Goal: Task Accomplishment & Management: Use online tool/utility

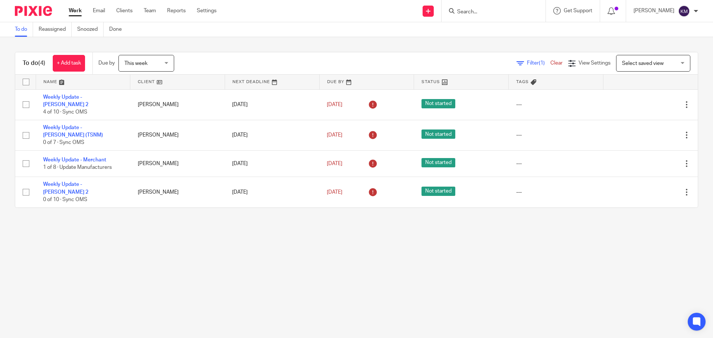
click at [73, 12] on link "Work" at bounding box center [75, 10] width 13 height 7
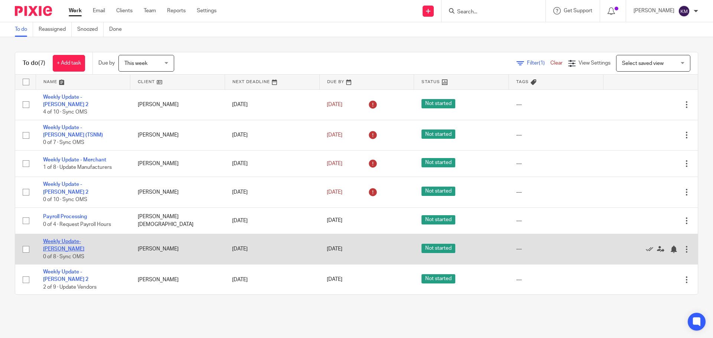
click at [84, 239] on link "Weekly Update- [PERSON_NAME]" at bounding box center [63, 245] width 41 height 13
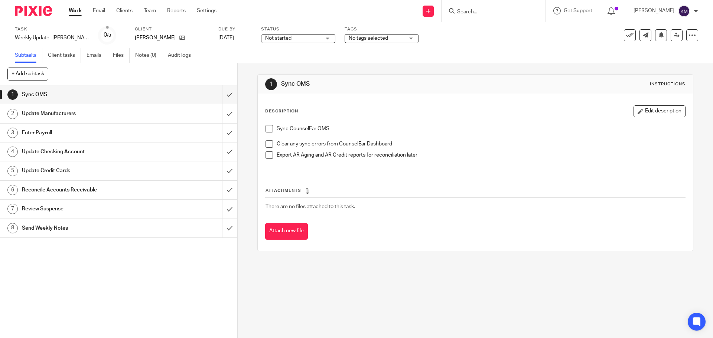
click at [266, 126] on span at bounding box center [269, 128] width 7 height 7
click at [266, 142] on span at bounding box center [269, 143] width 7 height 7
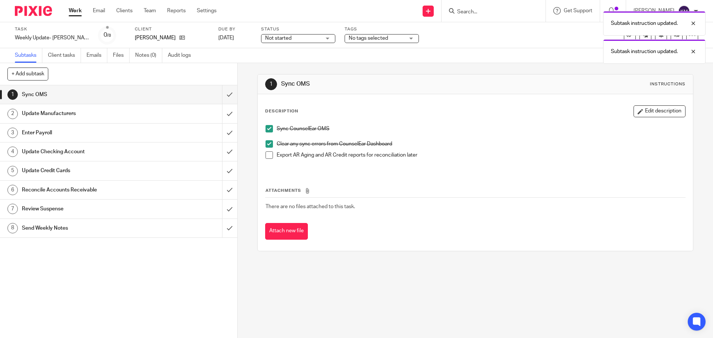
click at [267, 155] on span at bounding box center [269, 155] width 7 height 7
click at [224, 95] on input "submit" at bounding box center [118, 94] width 237 height 19
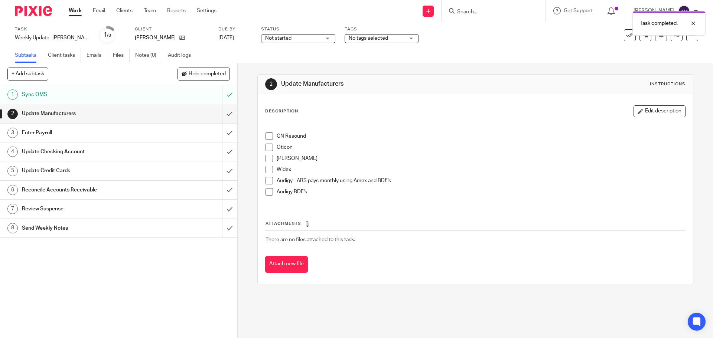
click at [269, 138] on span at bounding box center [269, 136] width 7 height 7
click at [266, 148] on span at bounding box center [269, 147] width 7 height 7
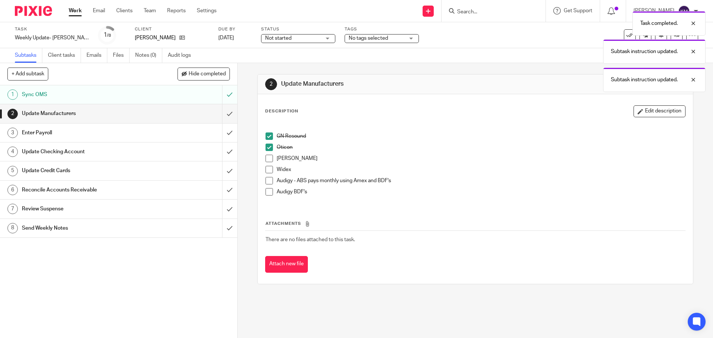
drag, startPoint x: 267, startPoint y: 159, endPoint x: 267, endPoint y: 165, distance: 6.0
click at [267, 159] on span at bounding box center [269, 158] width 7 height 7
click at [267, 171] on span at bounding box center [269, 169] width 7 height 7
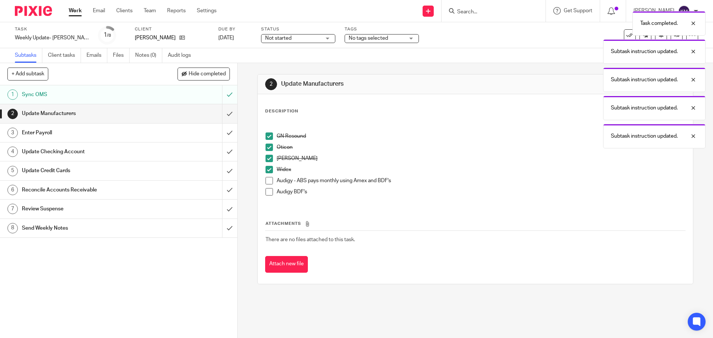
click at [266, 181] on span at bounding box center [269, 180] width 7 height 7
click at [222, 114] on input "submit" at bounding box center [118, 113] width 237 height 19
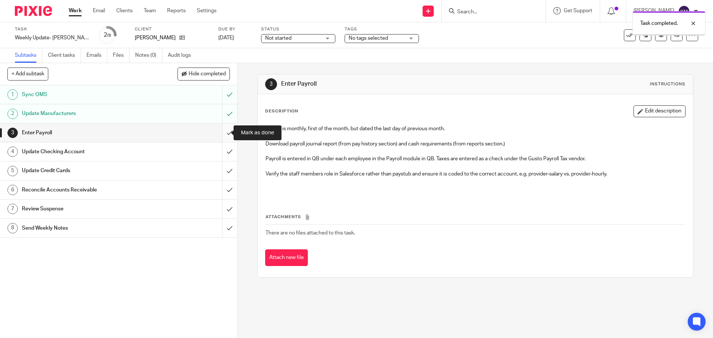
click at [223, 130] on input "submit" at bounding box center [118, 133] width 237 height 19
